Goal: Check status

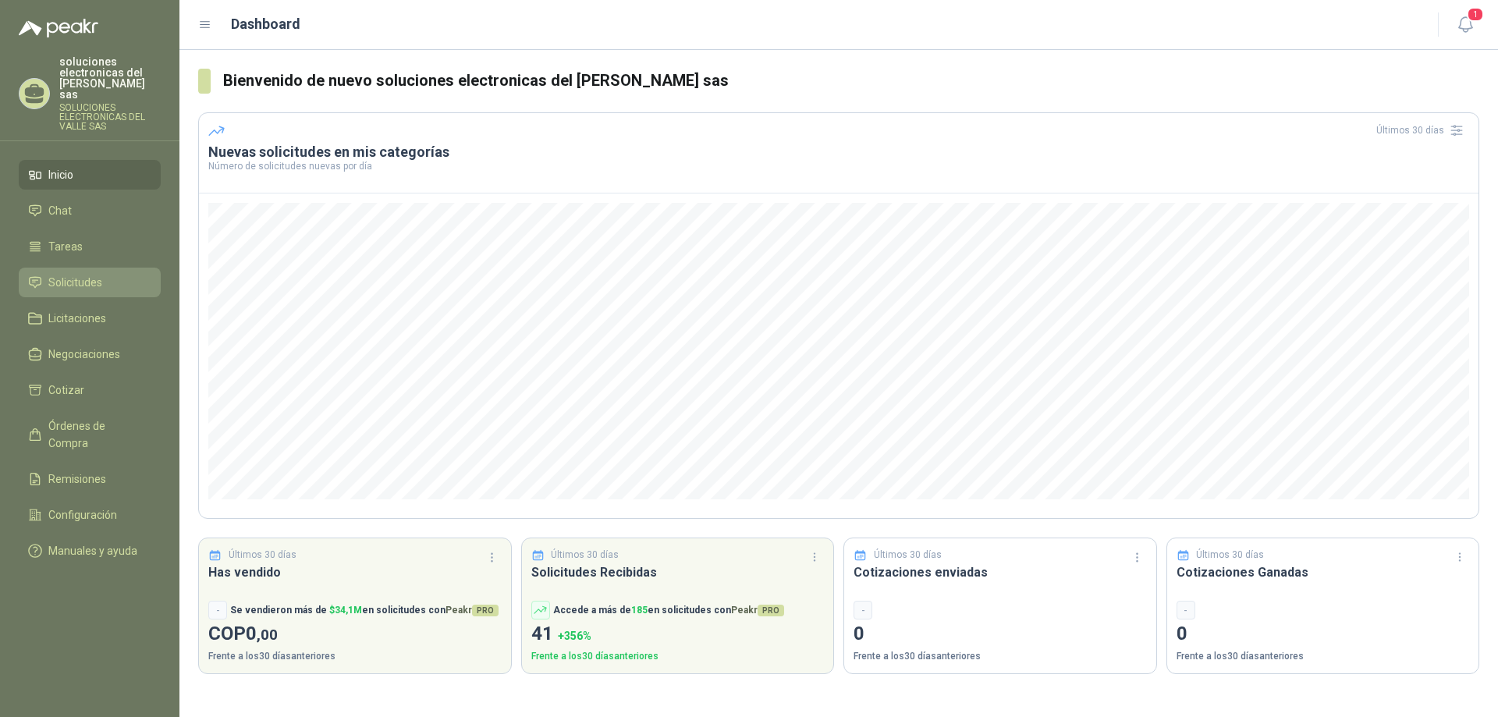
click at [76, 278] on span "Solicitudes" at bounding box center [75, 282] width 54 height 17
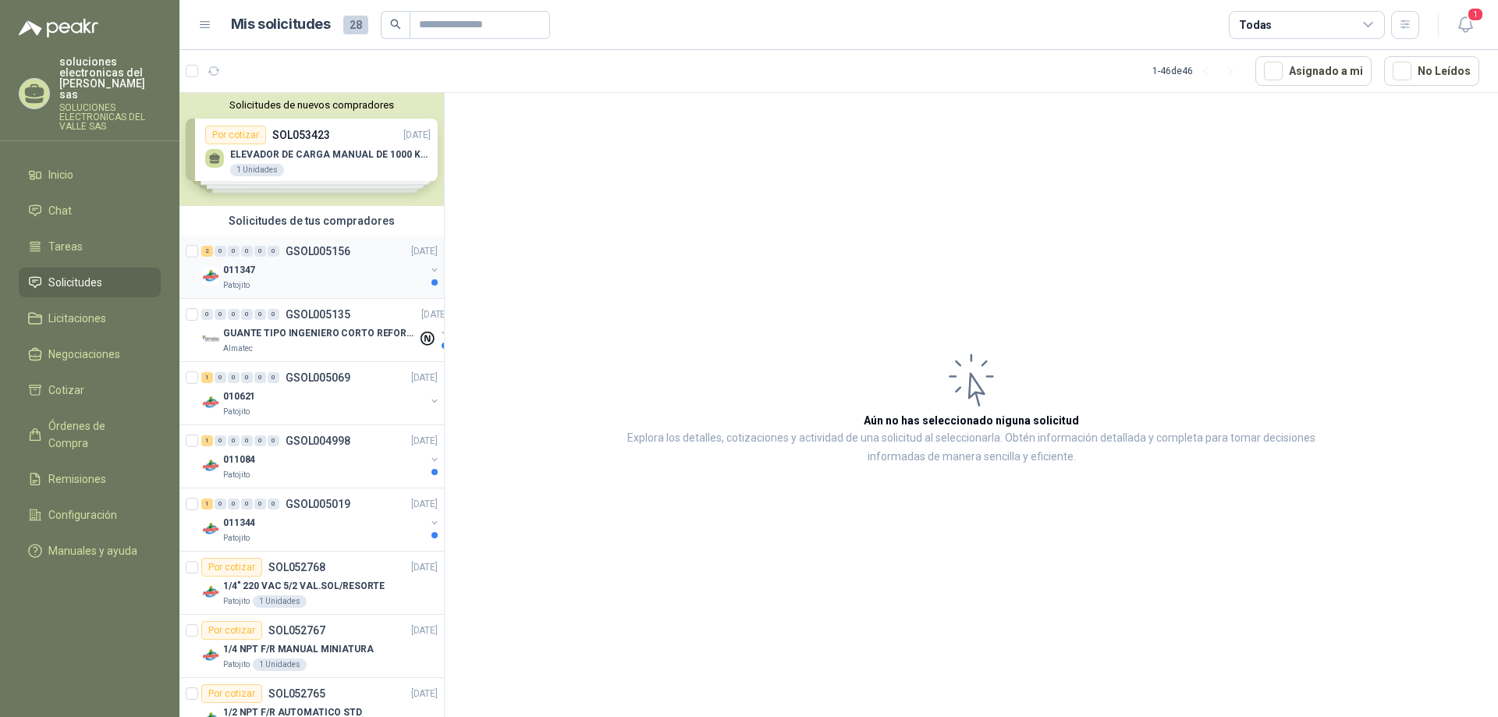
click at [346, 250] on p "GSOL005156" at bounding box center [318, 251] width 65 height 11
